Goal: Task Accomplishment & Management: Use online tool/utility

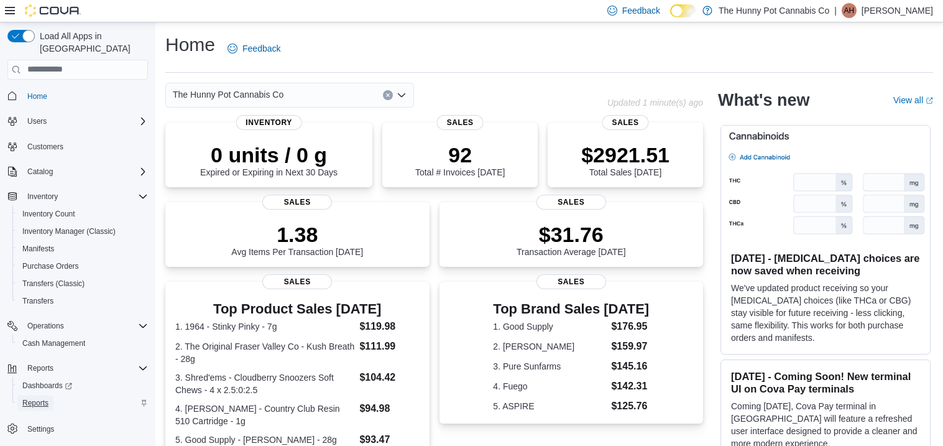
click at [48, 398] on span "Reports" at bounding box center [35, 403] width 26 height 10
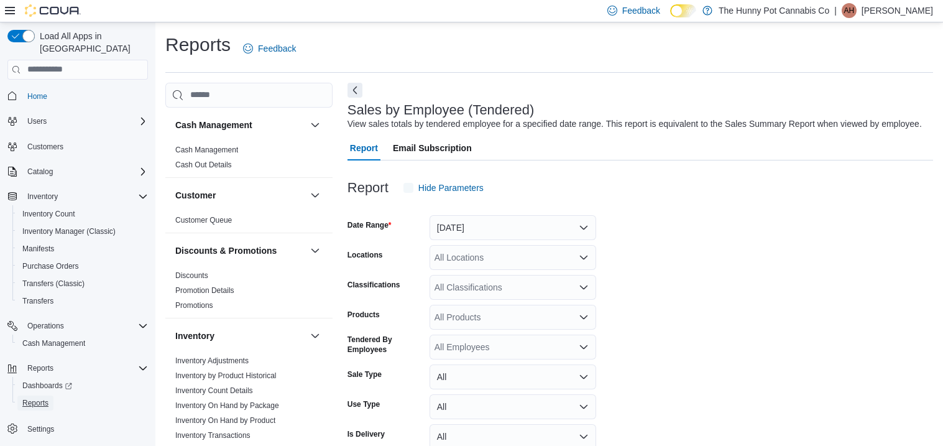
scroll to position [28, 0]
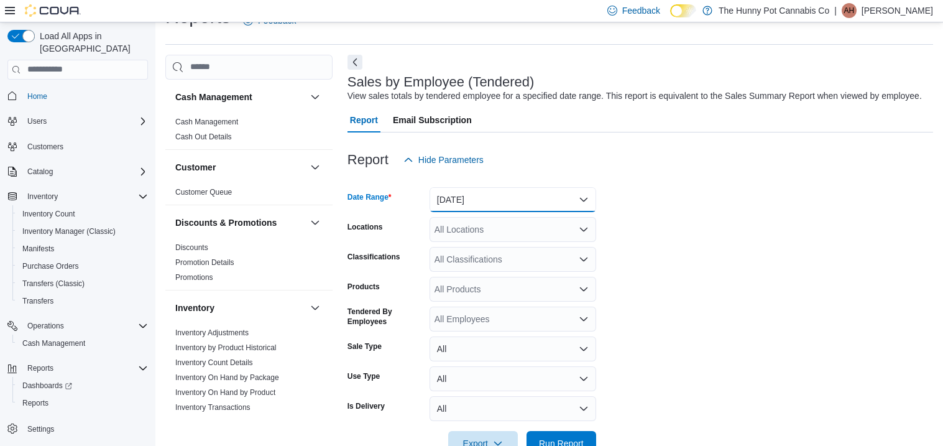
click at [499, 193] on button "[DATE]" at bounding box center [512, 199] width 167 height 25
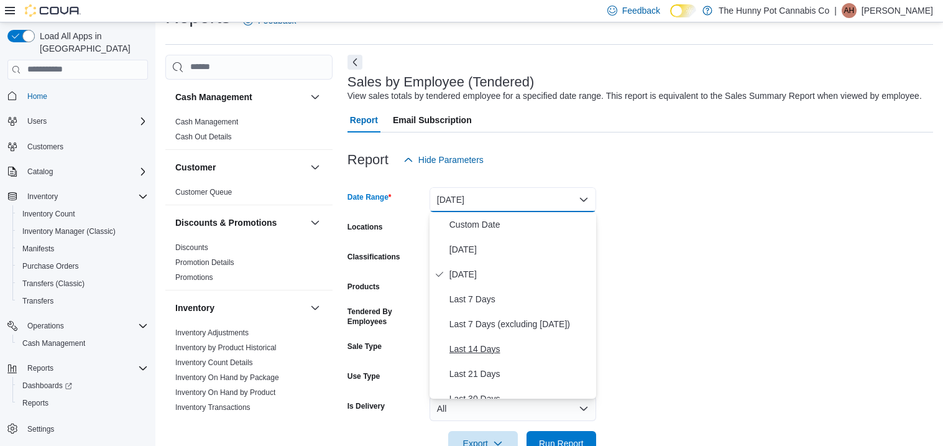
scroll to position [186, 0]
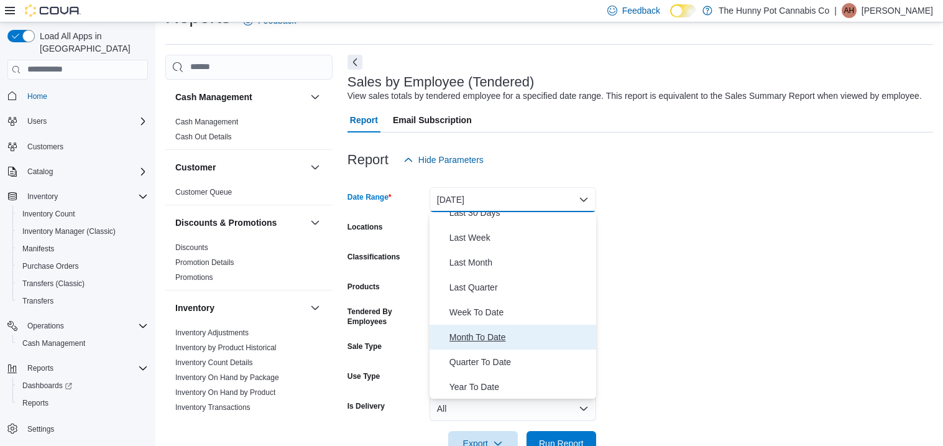
click at [502, 335] on span "Month To Date" at bounding box center [520, 336] width 142 height 15
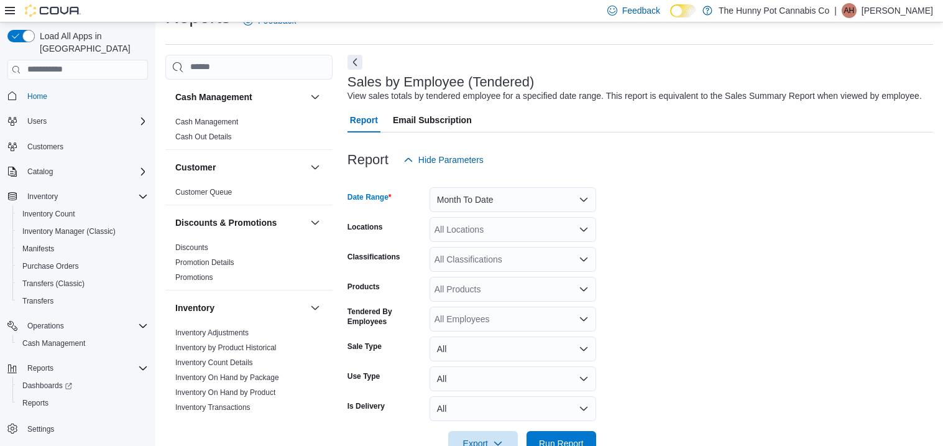
click at [477, 232] on div "All Locations" at bounding box center [512, 229] width 167 height 25
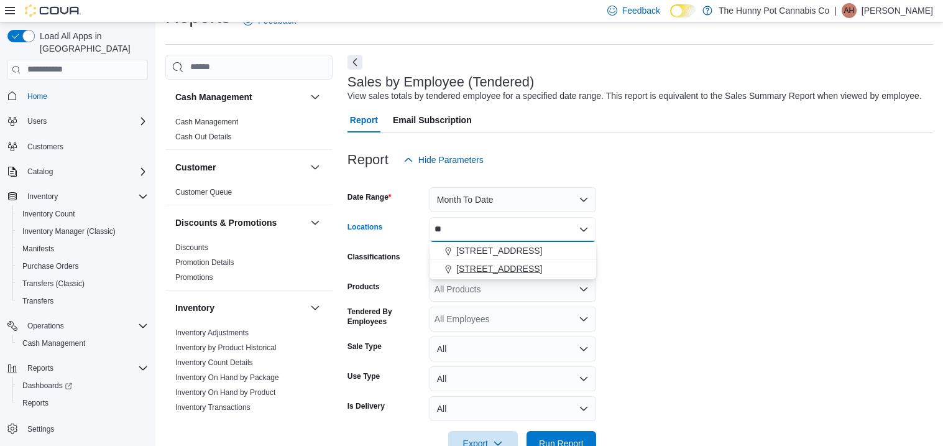
type input "**"
click at [487, 263] on span "[STREET_ADDRESS]" at bounding box center [499, 268] width 86 height 12
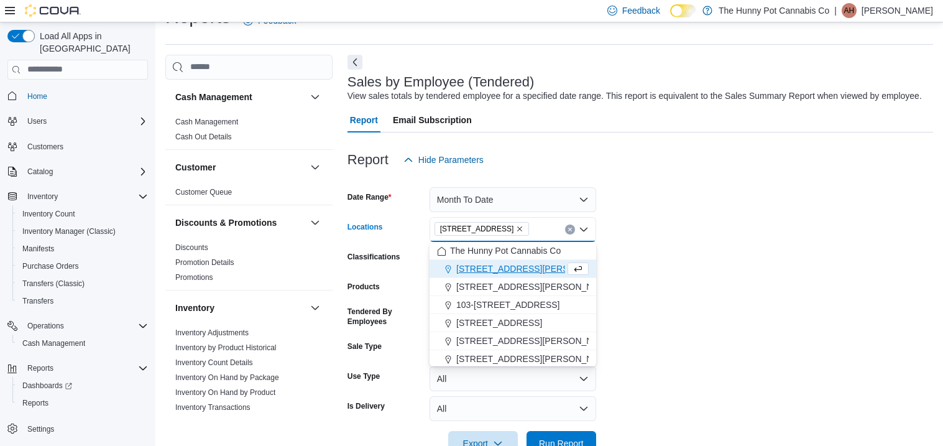
click at [635, 255] on form "Date Range Month To Date Locations [STREET_ADDRESS] Selected. [STREET_ADDRESS] …" at bounding box center [639, 313] width 585 height 283
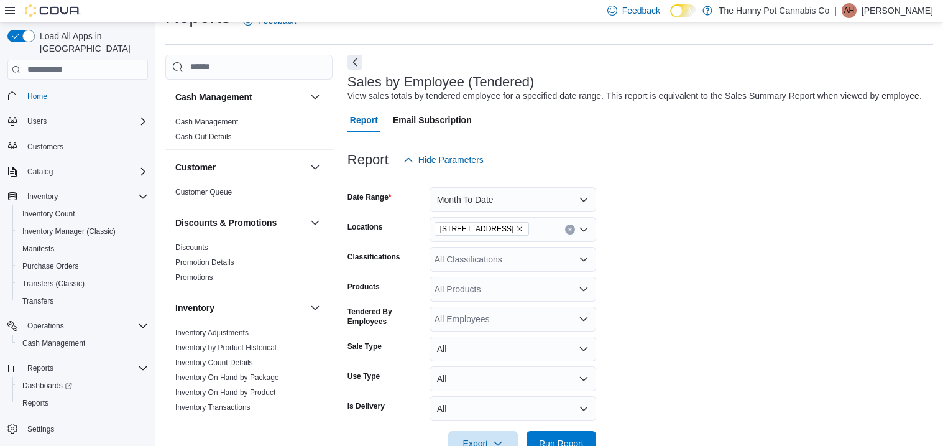
click at [515, 325] on div "All Employees" at bounding box center [512, 318] width 167 height 25
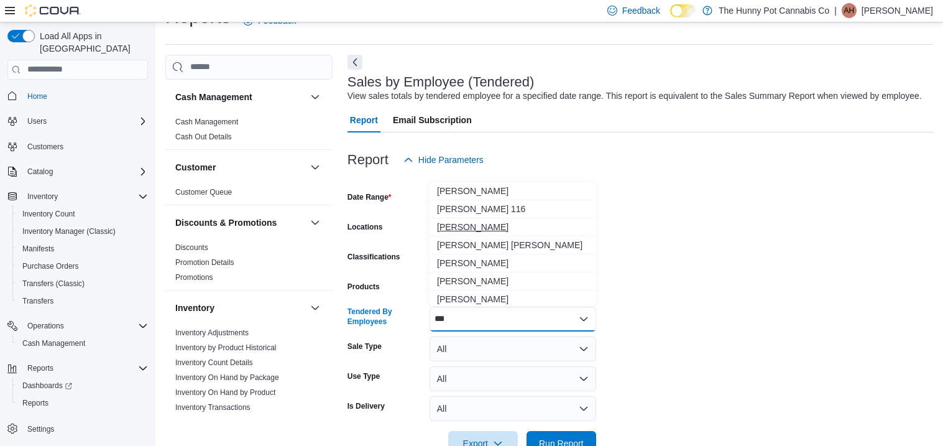
type input "***"
click at [515, 226] on span "[PERSON_NAME]" at bounding box center [513, 227] width 152 height 12
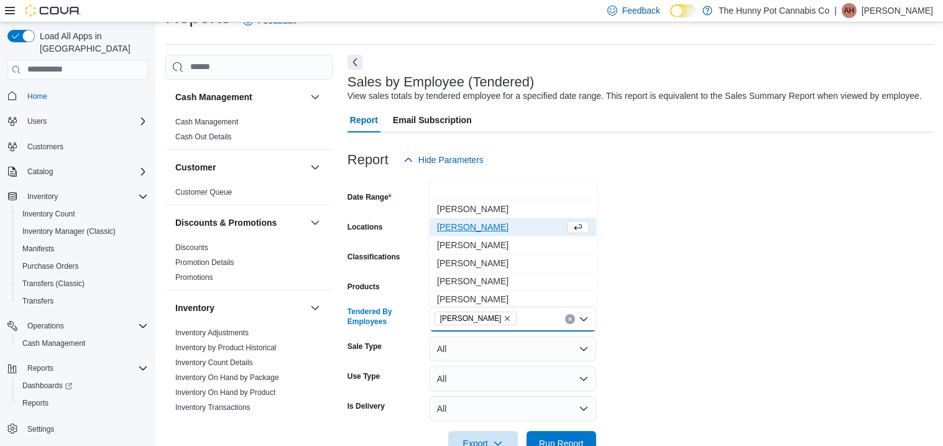
click at [768, 300] on form "Date Range Month To Date Locations [STREET_ADDRESS] Classifications All Classif…" at bounding box center [639, 313] width 585 height 283
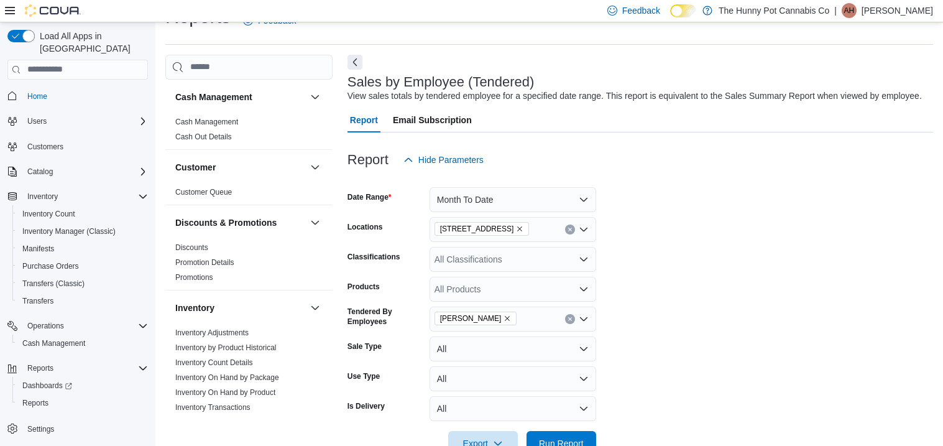
click at [484, 288] on div "All Products" at bounding box center [512, 289] width 167 height 25
click at [475, 262] on div "All Classifications" at bounding box center [512, 259] width 167 height 25
type input "****"
click at [549, 280] on div "Lighters" at bounding box center [513, 280] width 152 height 12
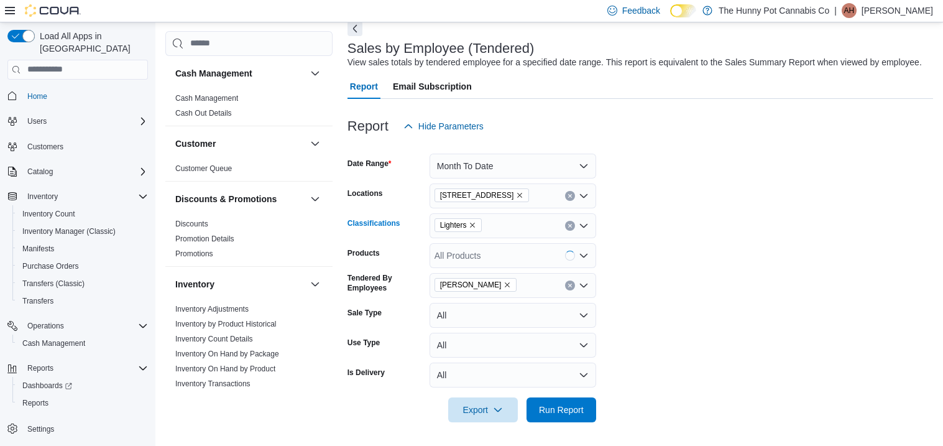
click at [667, 304] on form "Date Range Month To Date Locations [STREET_ADDRESS] Classifications Lighters Co…" at bounding box center [639, 280] width 585 height 283
click at [583, 409] on span "Run Report" at bounding box center [561, 409] width 45 height 12
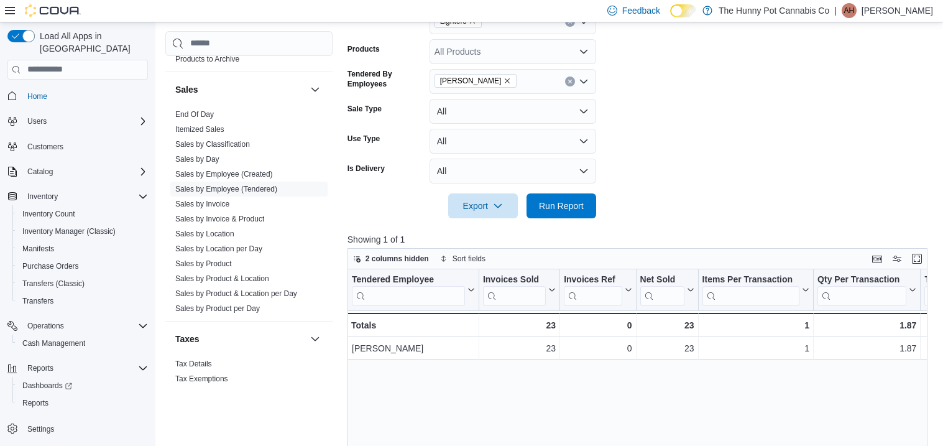
scroll to position [265, 0]
click at [570, 85] on button "Clear input" at bounding box center [570, 82] width 10 height 10
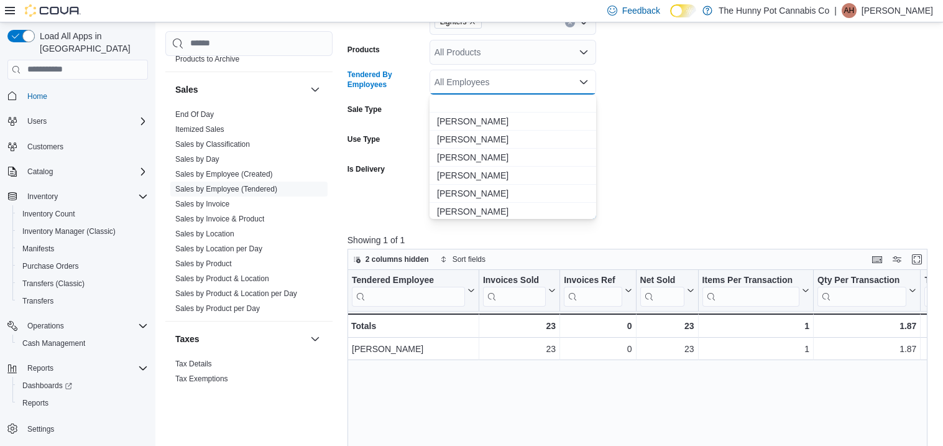
click at [671, 196] on form "Date Range Month To Date Locations [STREET_ADDRESS] Classifications Lighters Pr…" at bounding box center [639, 76] width 585 height 283
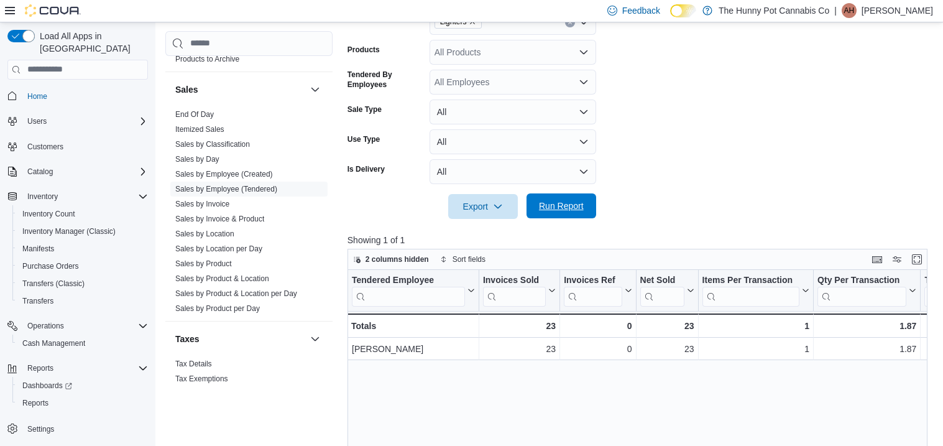
click at [587, 201] on span "Run Report" at bounding box center [561, 205] width 55 height 25
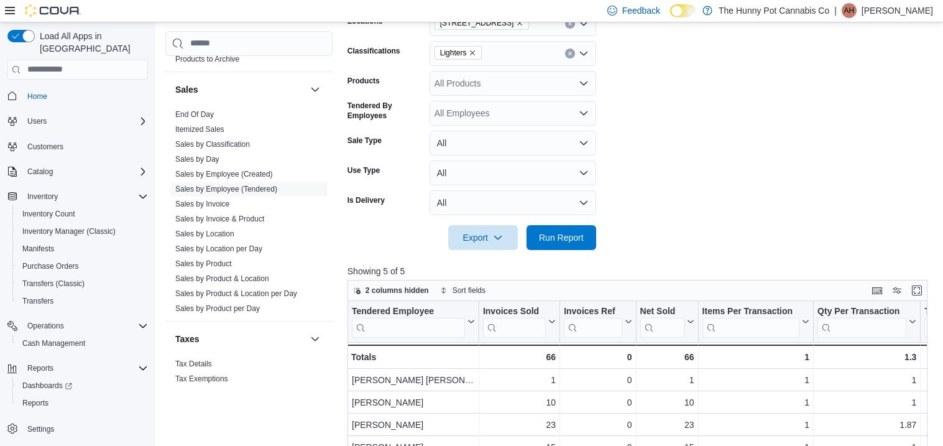
scroll to position [233, 0]
click at [200, 220] on link "Sales by Invoice & Product" at bounding box center [219, 218] width 89 height 9
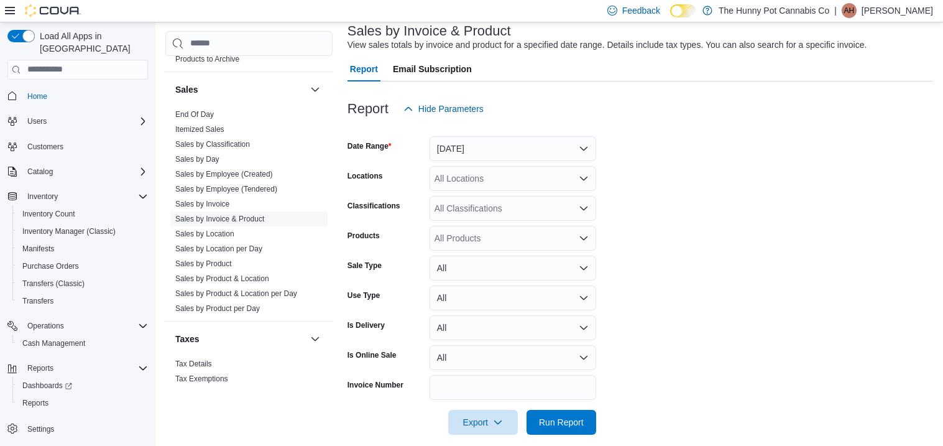
scroll to position [28, 0]
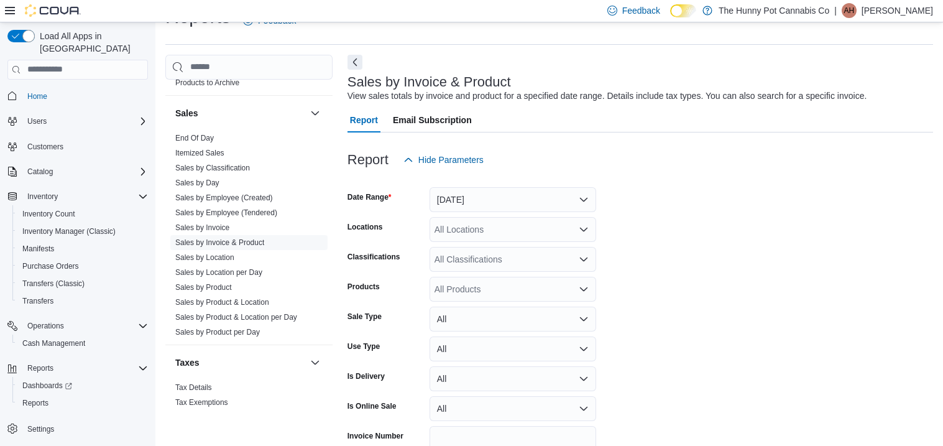
click at [503, 252] on div "All Classifications" at bounding box center [512, 259] width 167 height 25
type input "*****"
click at [497, 275] on div "Lighters" at bounding box center [513, 280] width 152 height 12
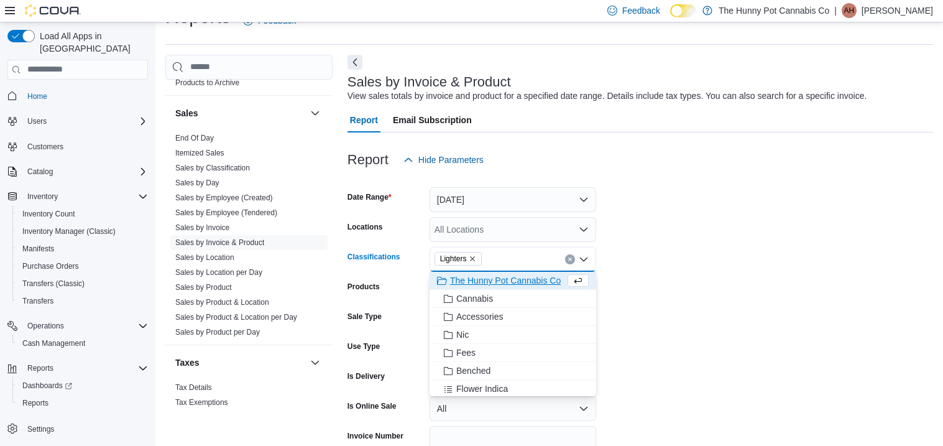
click at [671, 217] on form "Date Range [DATE] Locations All Locations Classifications Lighters Combo box. S…" at bounding box center [639, 328] width 585 height 313
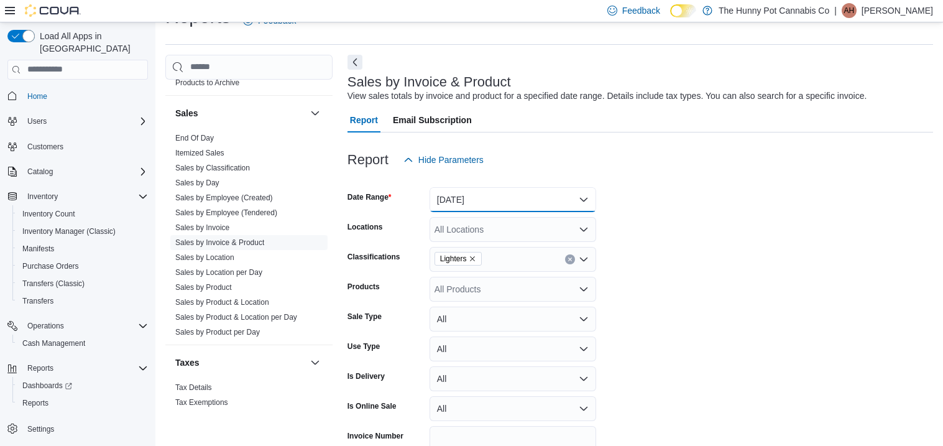
click at [568, 198] on button "[DATE]" at bounding box center [512, 199] width 167 height 25
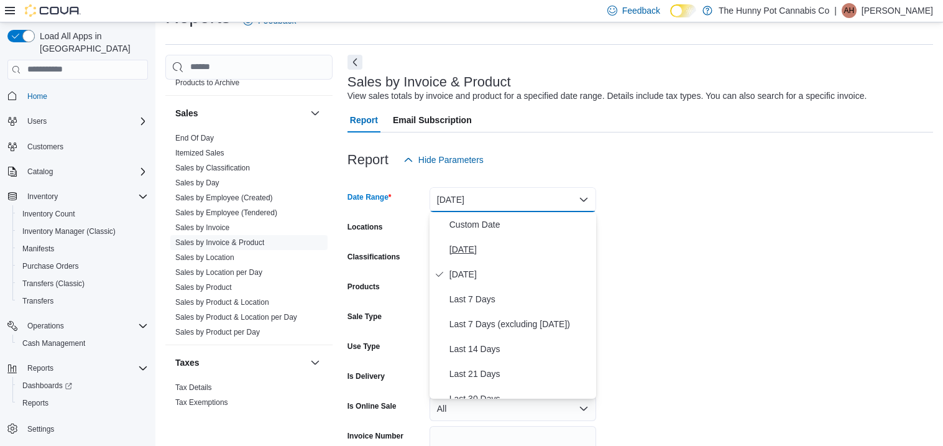
scroll to position [186, 0]
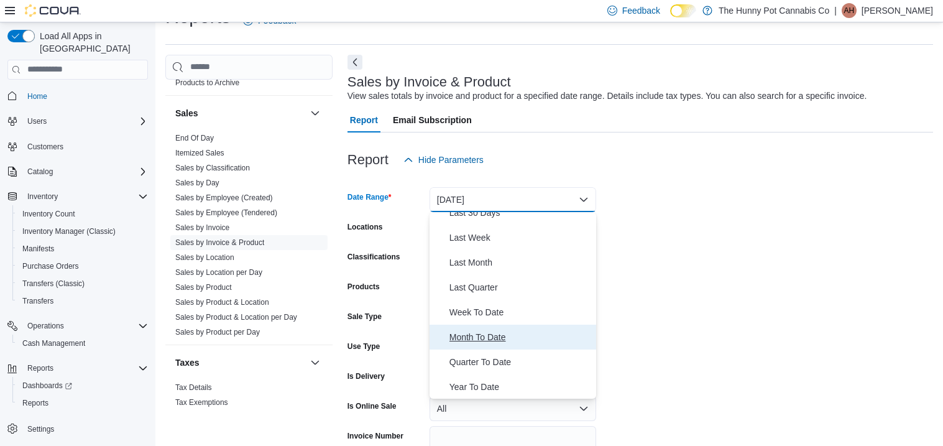
click at [520, 341] on span "Month To Date" at bounding box center [520, 336] width 142 height 15
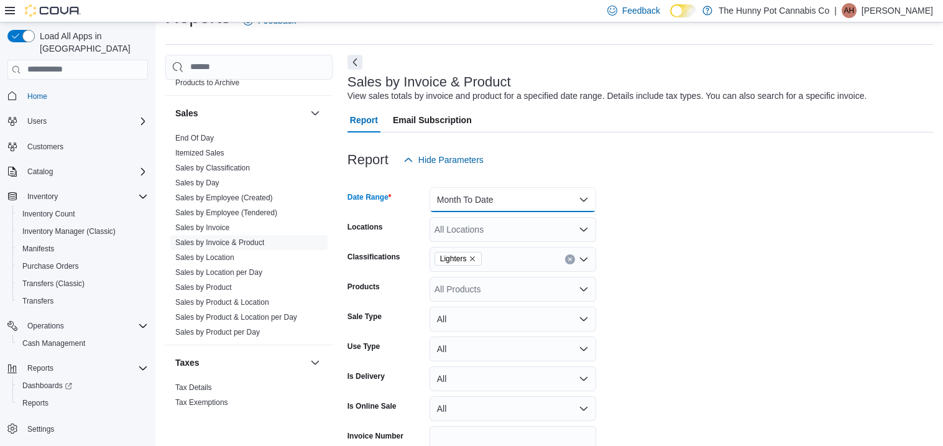
scroll to position [92, 0]
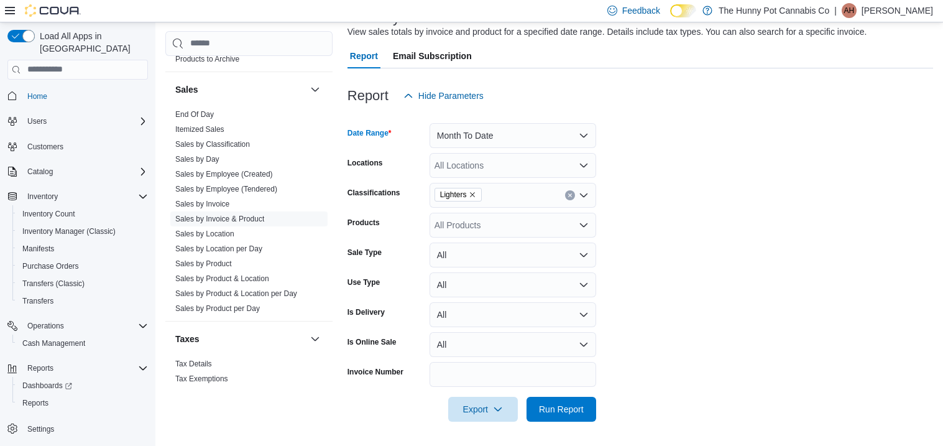
click at [456, 173] on div "All Locations" at bounding box center [512, 165] width 167 height 25
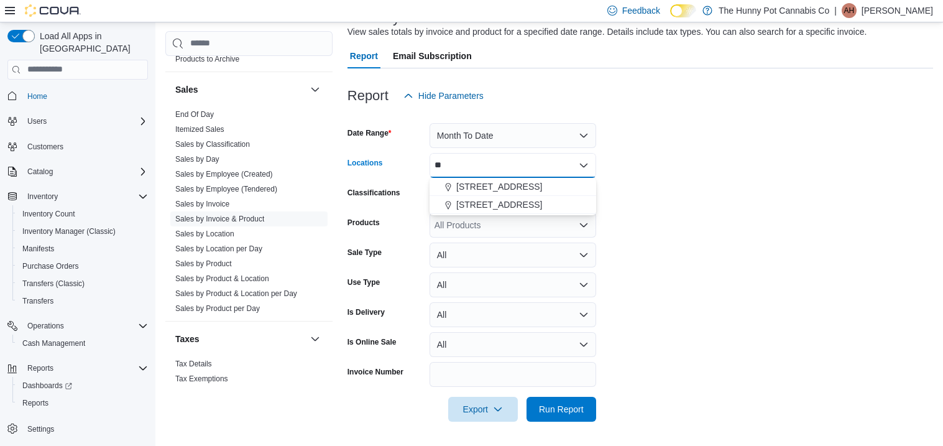
type input "**"
click at [728, 216] on form "Date Range Month To Date Locations ** Combo box. Selected. 11. Selected. Combo …" at bounding box center [639, 264] width 585 height 313
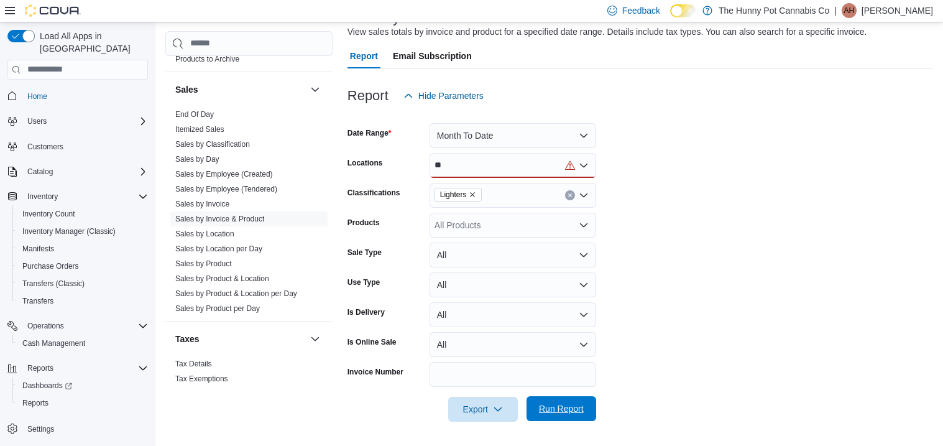
click at [572, 405] on span "Run Report" at bounding box center [561, 408] width 45 height 12
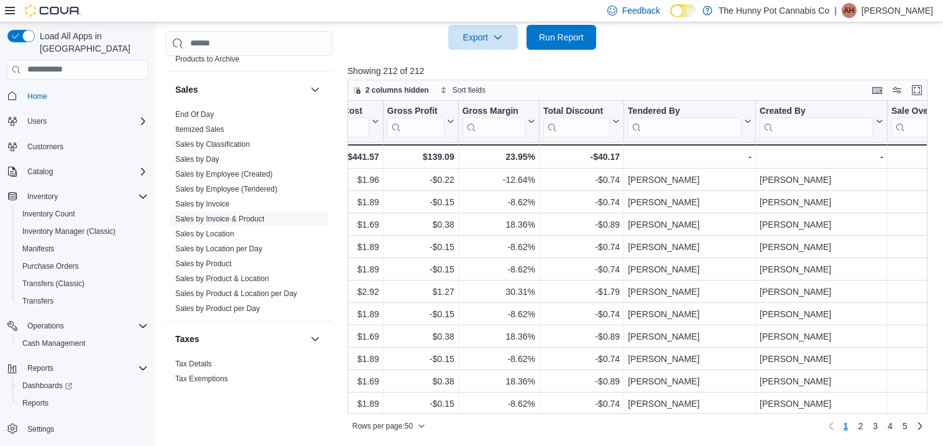
scroll to position [0, 1345]
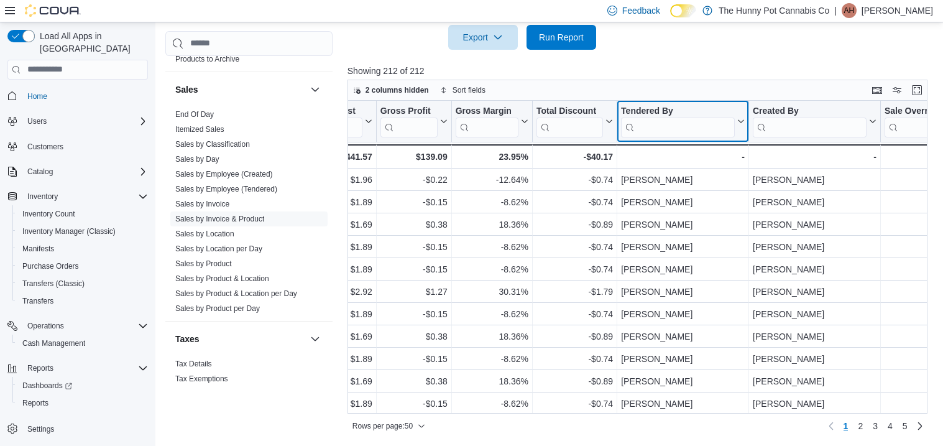
click at [695, 131] on input "search" at bounding box center [678, 127] width 114 height 20
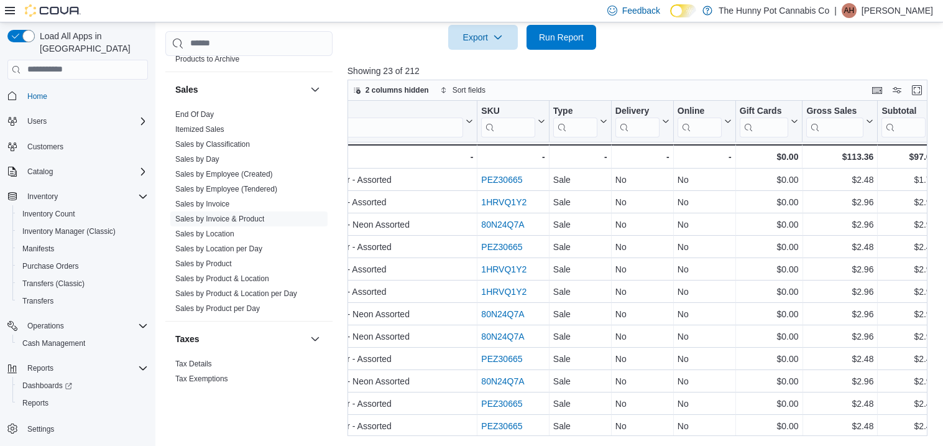
scroll to position [0, 441]
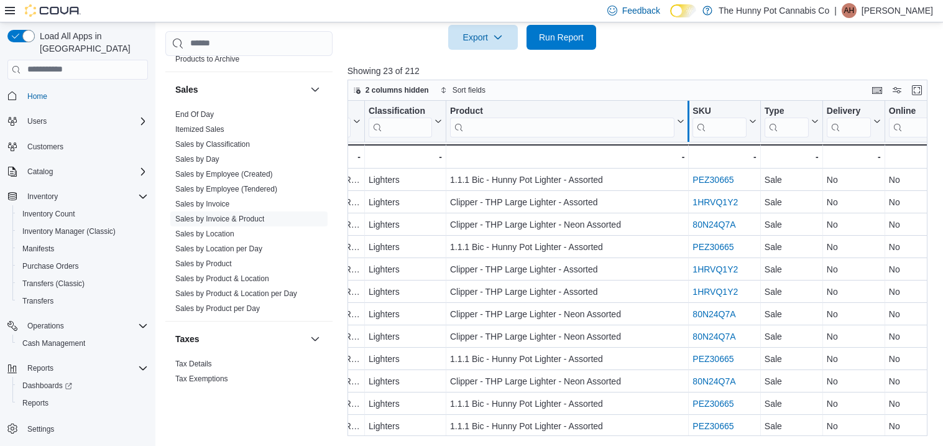
click at [683, 121] on div at bounding box center [688, 121] width 10 height 41
type input "***"
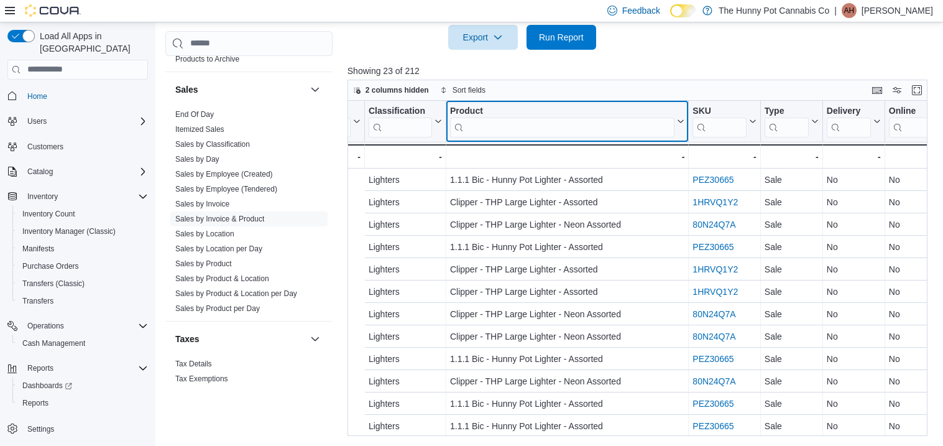
scroll to position [0, 540]
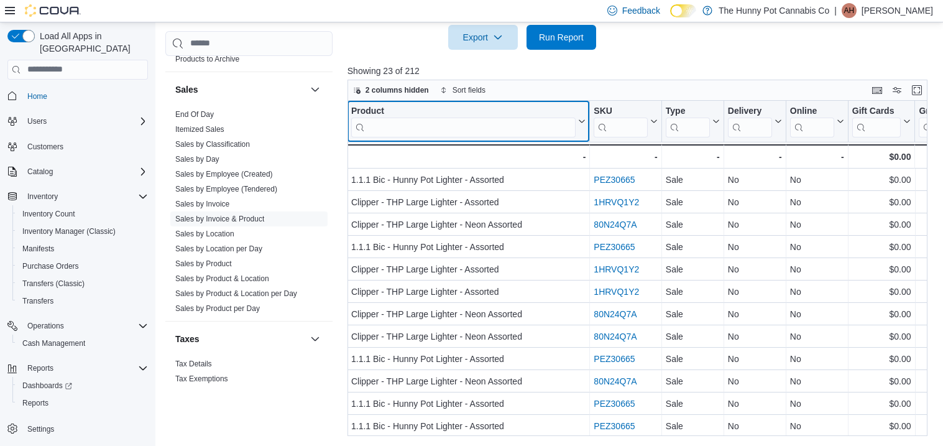
click at [581, 122] on icon at bounding box center [580, 120] width 10 height 7
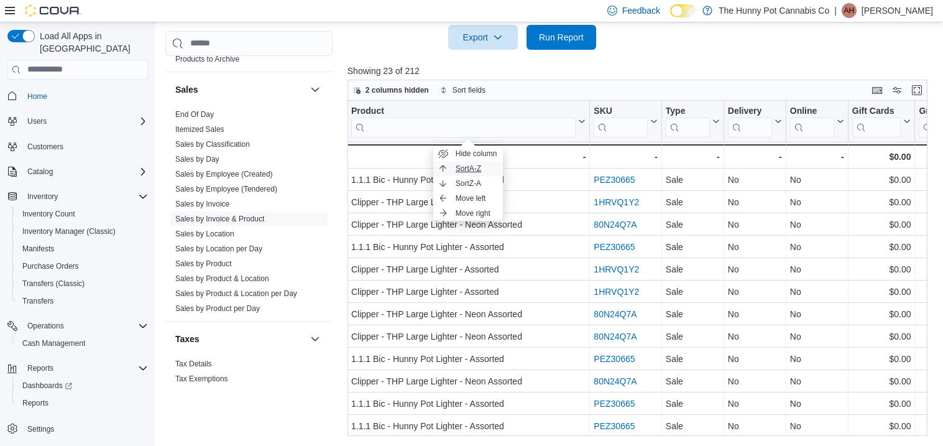
click at [459, 163] on span "Sort A-Z" at bounding box center [468, 168] width 25 height 10
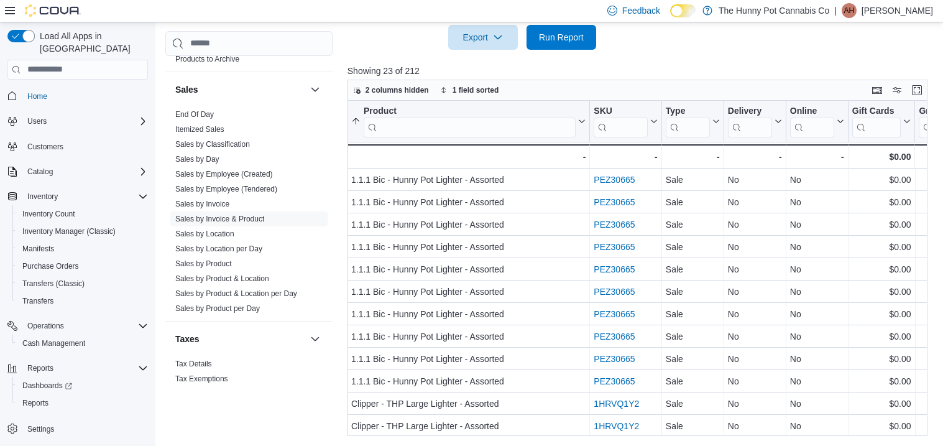
click at [596, 65] on p "Showing 23 of 212" at bounding box center [639, 71] width 585 height 12
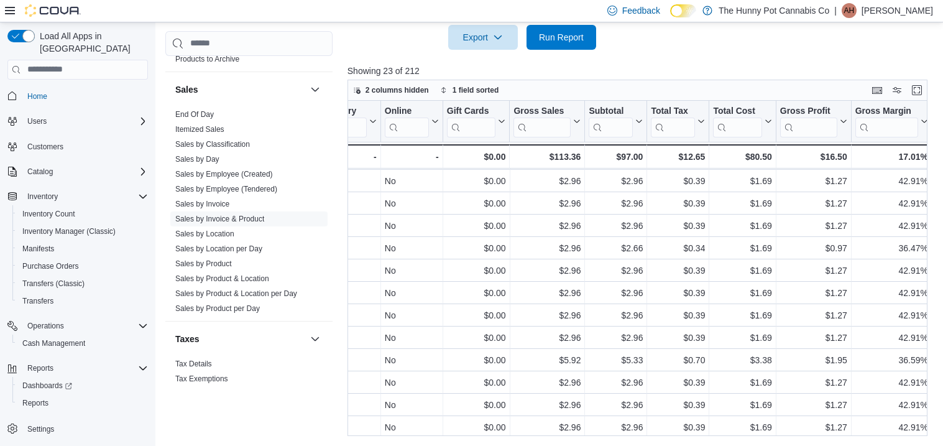
scroll to position [244, 914]
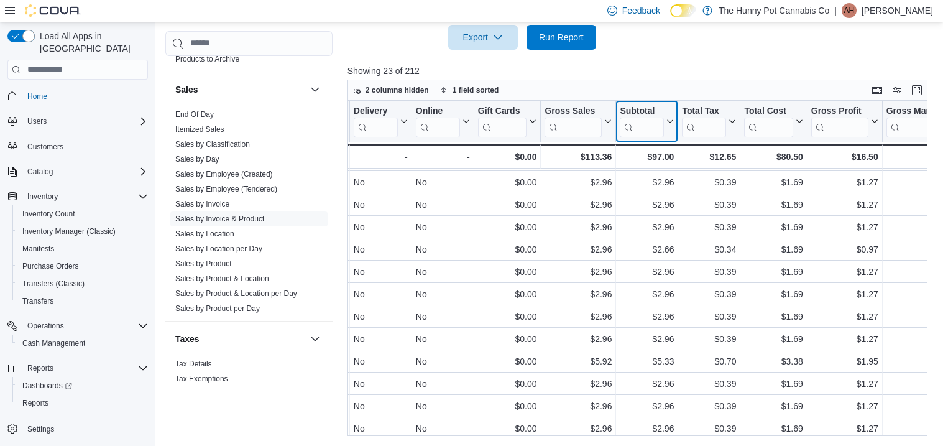
click at [671, 122] on div "Invoice # Click to view column header actions Receipt # Click to view column he…" at bounding box center [616, 135] width 2366 height 68
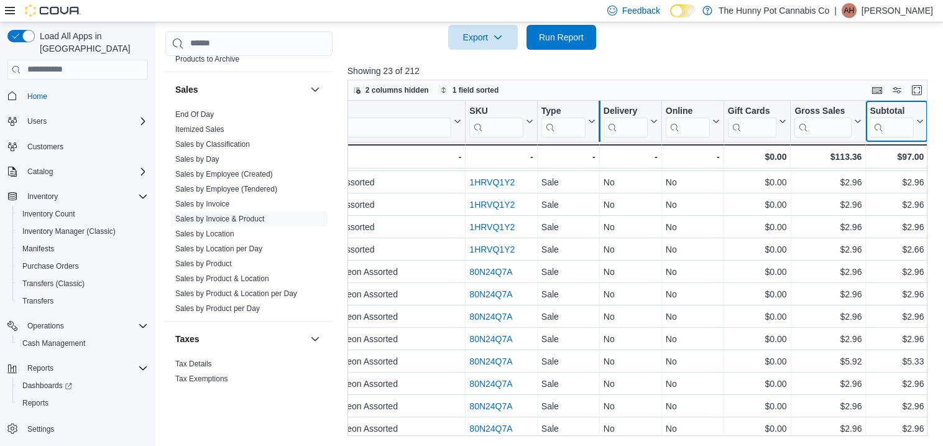
scroll to position [241, 831]
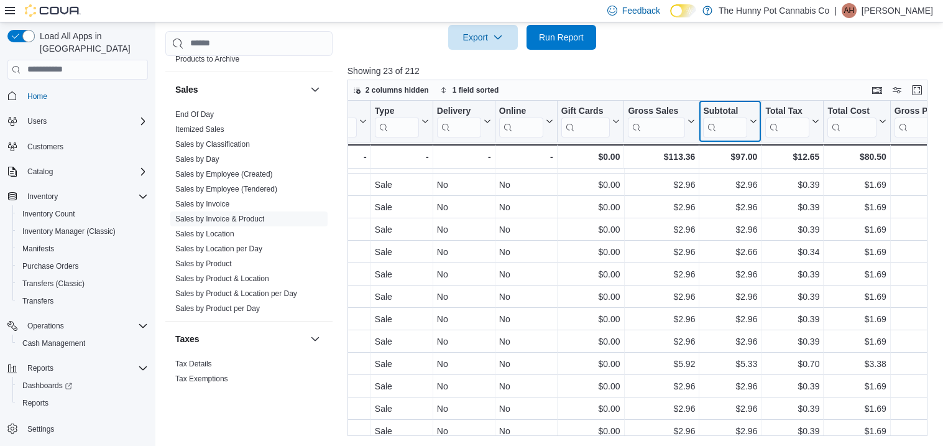
click at [751, 122] on icon at bounding box center [752, 120] width 10 height 7
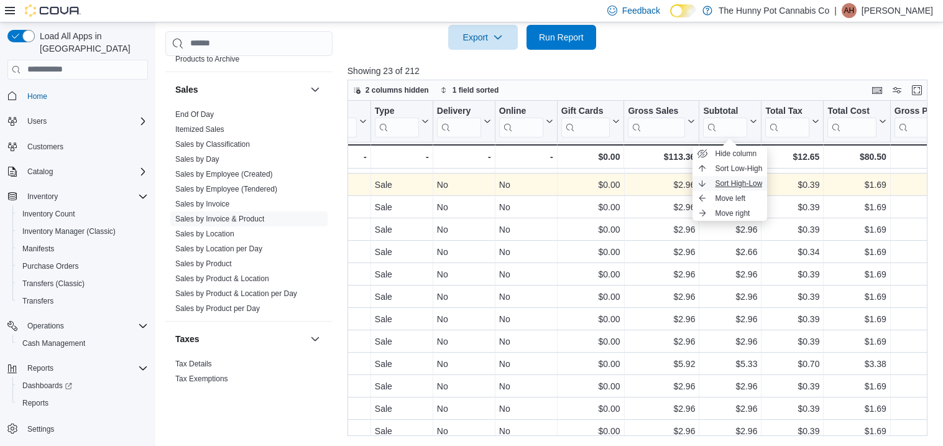
click at [740, 187] on span "Sort High-Low" at bounding box center [738, 183] width 47 height 10
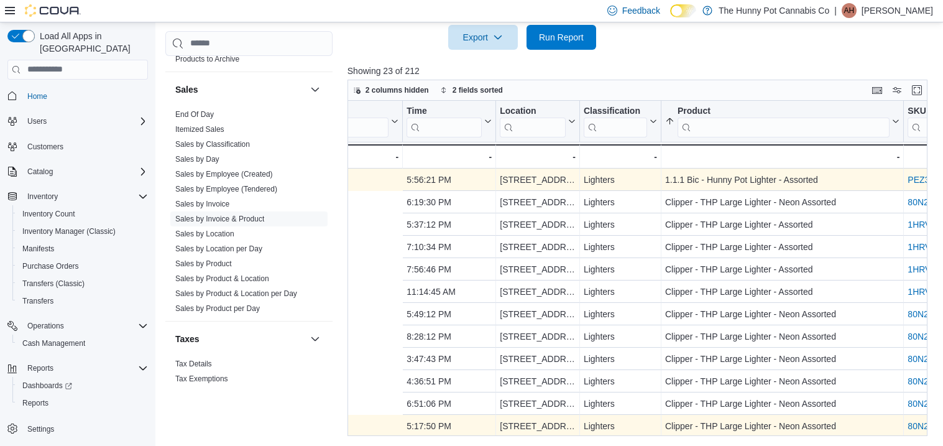
scroll to position [0, 398]
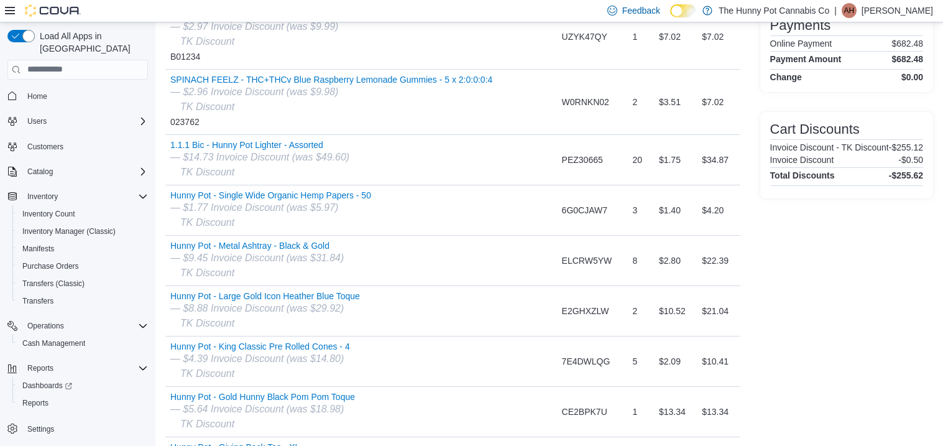
scroll to position [314, 0]
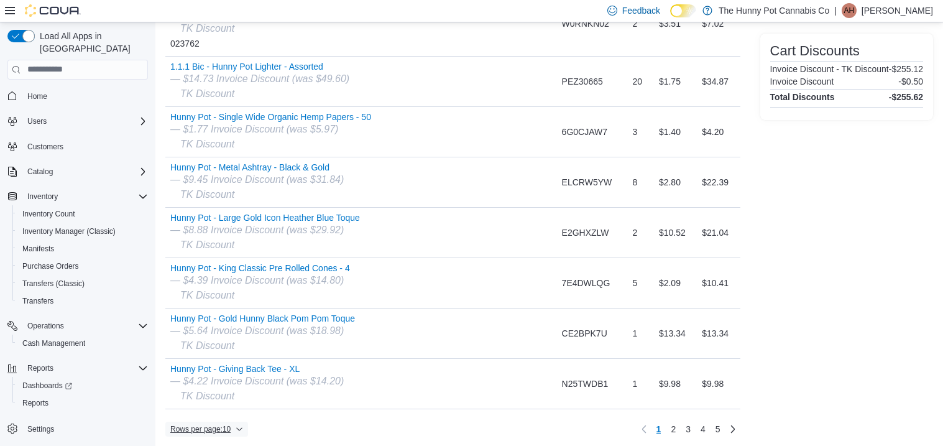
click at [233, 429] on span "Rows per page : 10" at bounding box center [206, 428] width 73 height 15
click at [224, 403] on span "50 rows" at bounding box center [223, 402] width 40 height 10
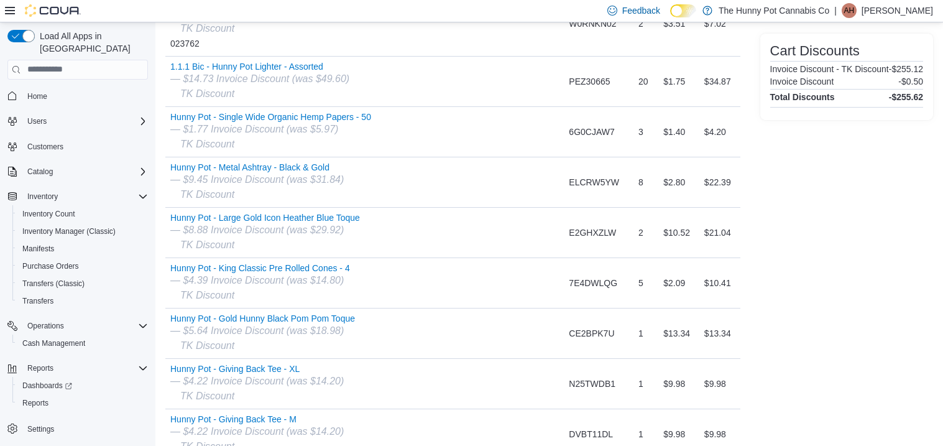
scroll to position [0, 0]
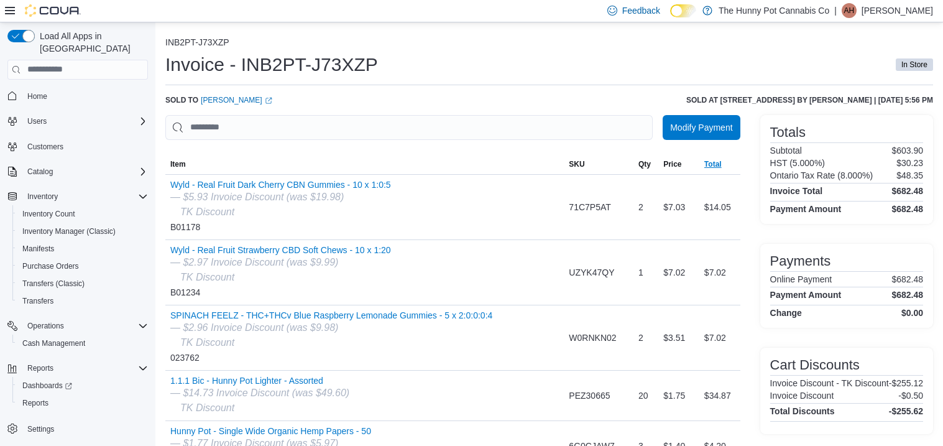
click at [708, 164] on span "Total" at bounding box center [712, 164] width 17 height 10
